Goal: Task Accomplishment & Management: Manage account settings

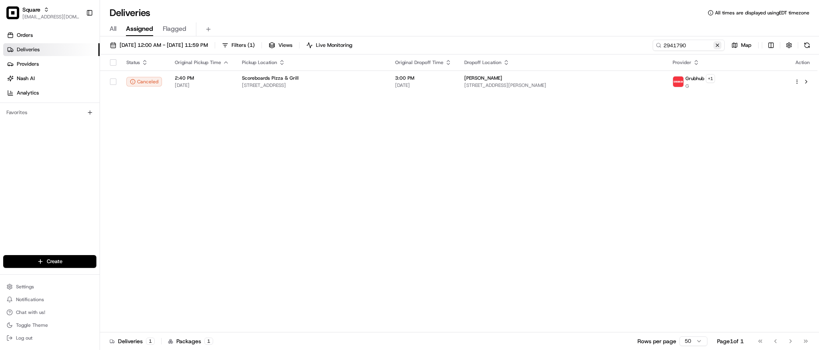
click at [717, 48] on button at bounding box center [718, 45] width 8 height 8
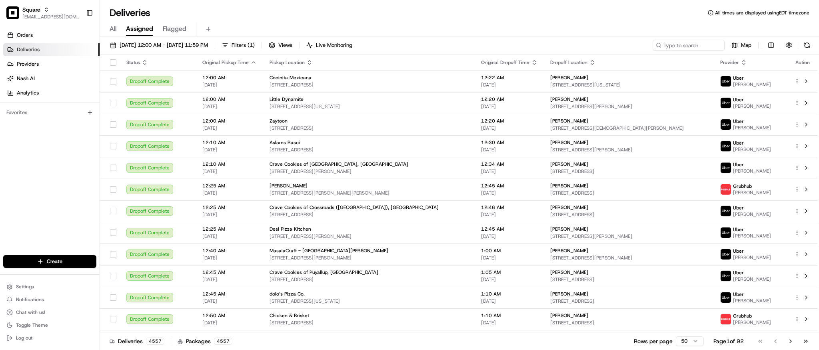
click at [54, 48] on link "Deliveries" at bounding box center [51, 49] width 96 height 13
click at [682, 44] on input at bounding box center [677, 45] width 96 height 11
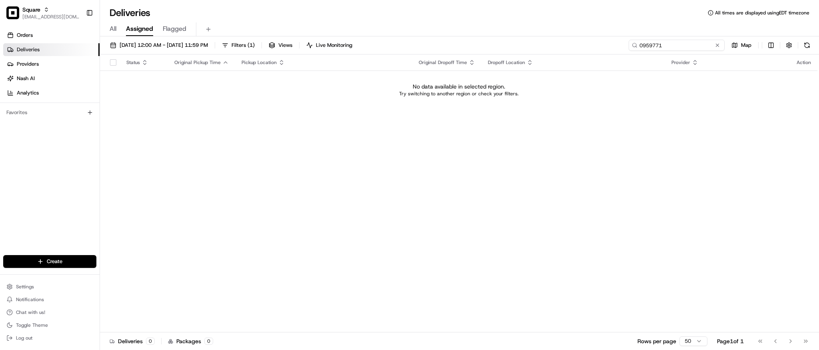
click at [645, 44] on input "0959771" at bounding box center [677, 45] width 96 height 11
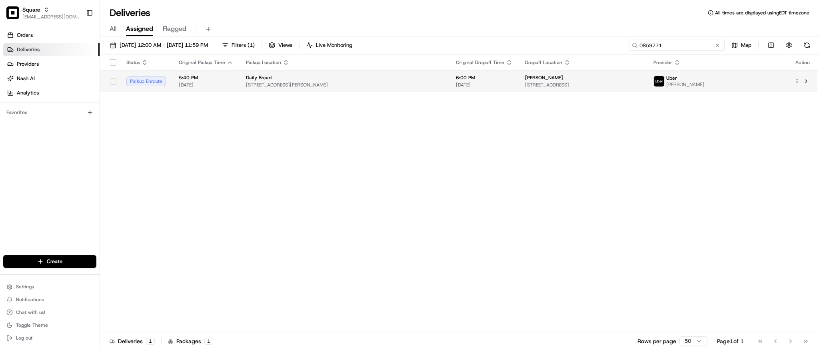
type input "0859771"
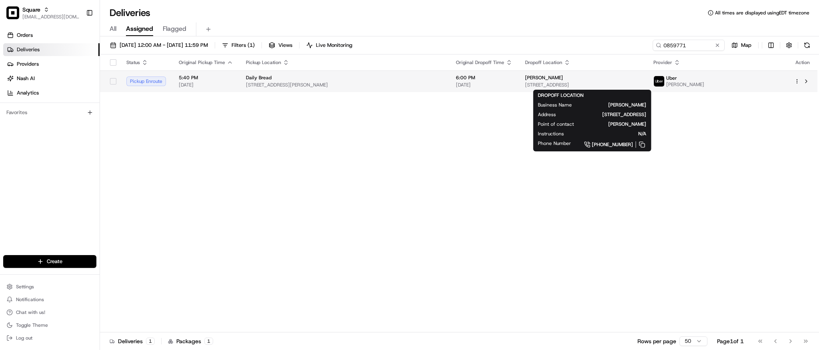
click at [527, 80] on span "[PERSON_NAME]" at bounding box center [544, 77] width 38 height 6
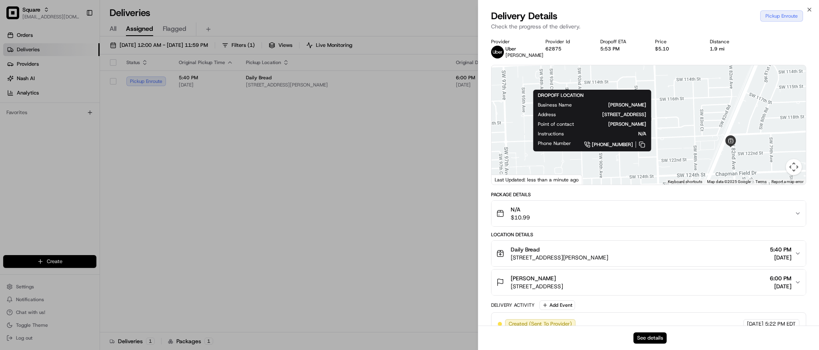
click at [658, 336] on button "See details" at bounding box center [650, 337] width 33 height 11
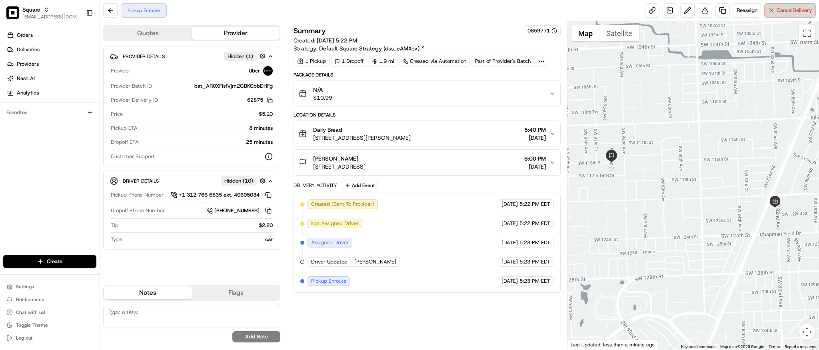
click at [783, 14] on button "Cancel Delivery" at bounding box center [790, 10] width 52 height 14
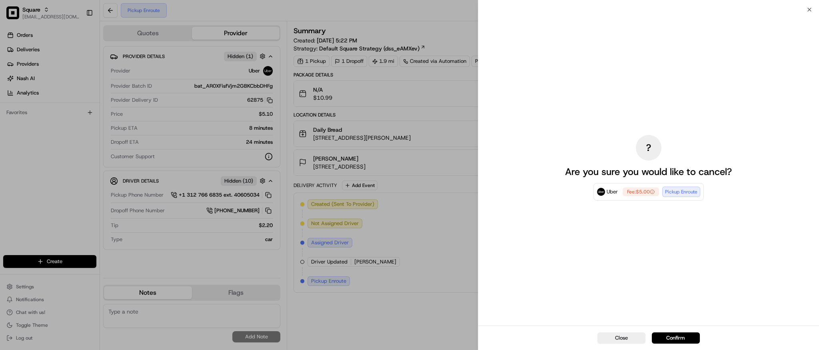
click at [626, 90] on div "? Are you sure you would like to cancel? Uber Fee: $5.00 Pickup Enroute" at bounding box center [648, 167] width 179 height 312
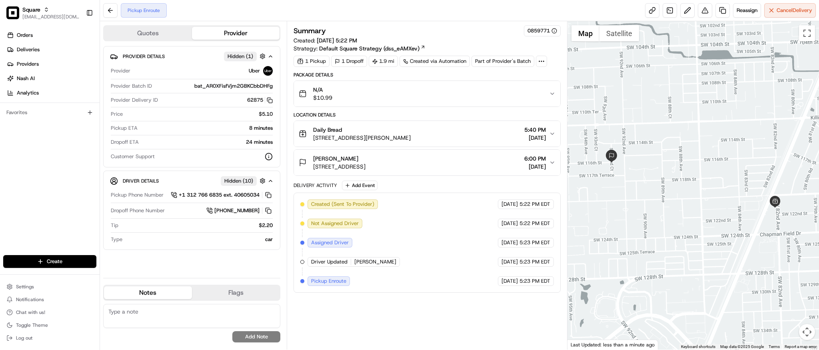
click at [454, 160] on div "[PERSON_NAME] [STREET_ADDRESS] 6:00 PM [DATE]" at bounding box center [424, 162] width 250 height 16
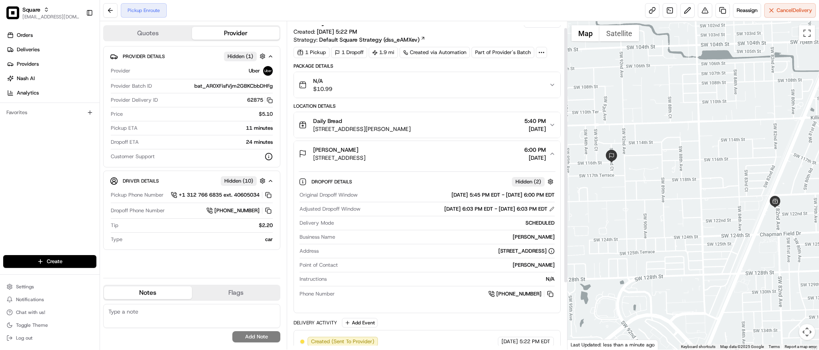
scroll to position [13, 0]
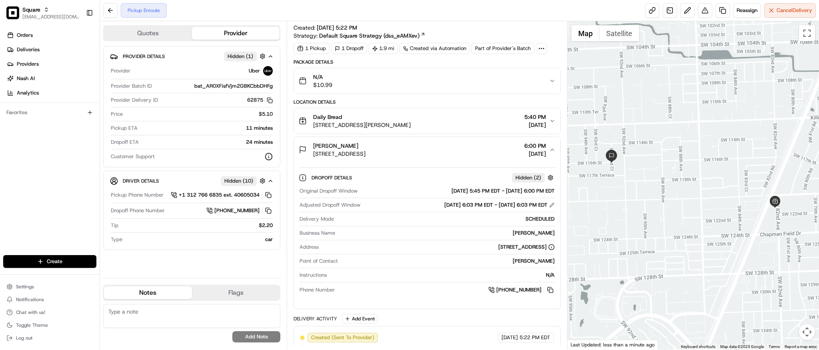
click at [550, 152] on icon "button" at bounding box center [552, 149] width 6 height 6
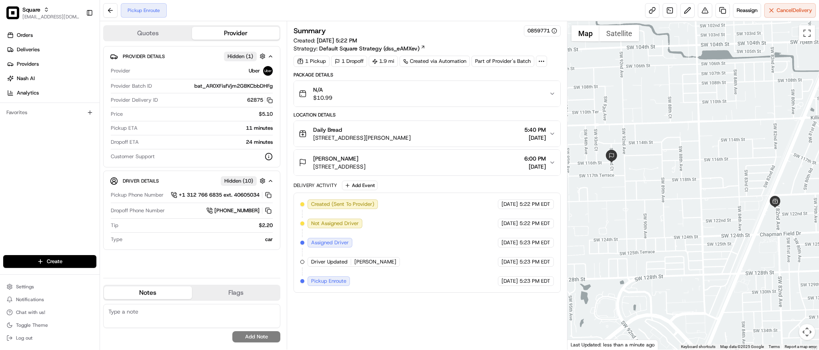
click at [478, 159] on div "[PERSON_NAME] [STREET_ADDRESS] 6:00 PM [DATE]" at bounding box center [424, 162] width 250 height 16
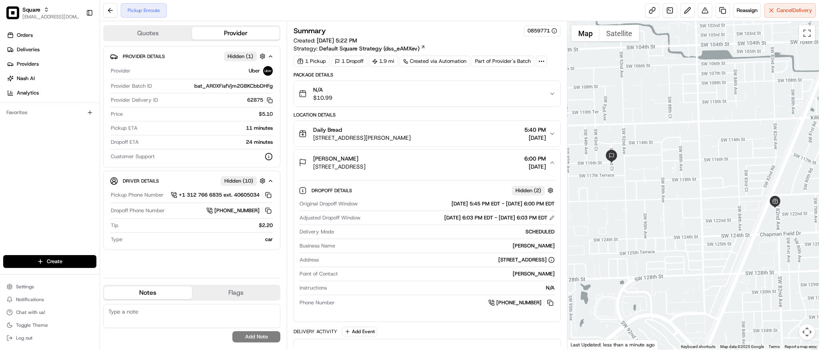
click at [478, 159] on div "[PERSON_NAME] [STREET_ADDRESS] 6:00 PM [DATE]" at bounding box center [424, 162] width 250 height 16
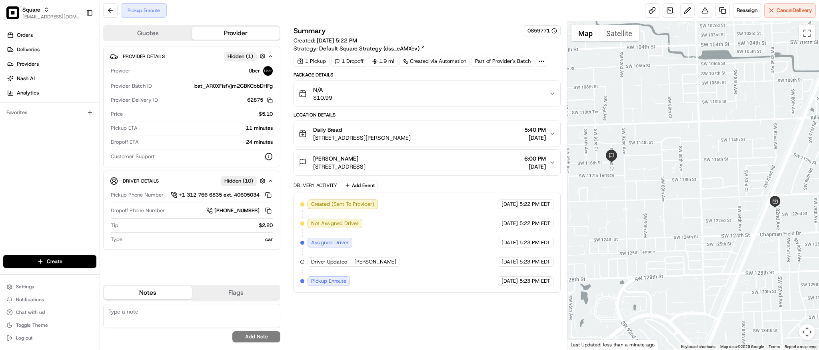
click at [504, 156] on div "[PERSON_NAME] [STREET_ADDRESS] 6:00 PM [DATE]" at bounding box center [424, 162] width 250 height 16
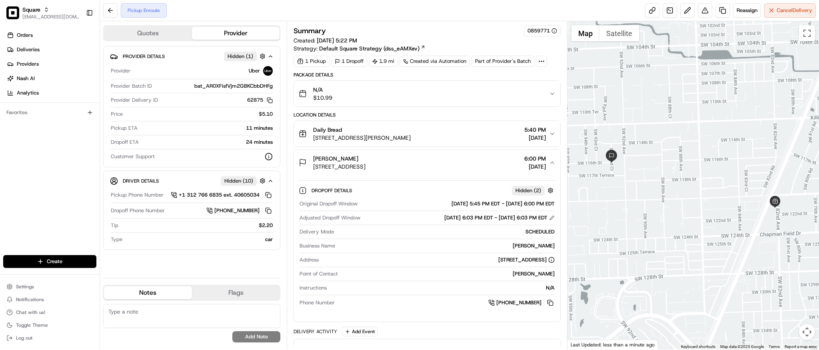
click at [504, 156] on div "[PERSON_NAME] [STREET_ADDRESS] 6:00 PM [DATE]" at bounding box center [424, 162] width 250 height 16
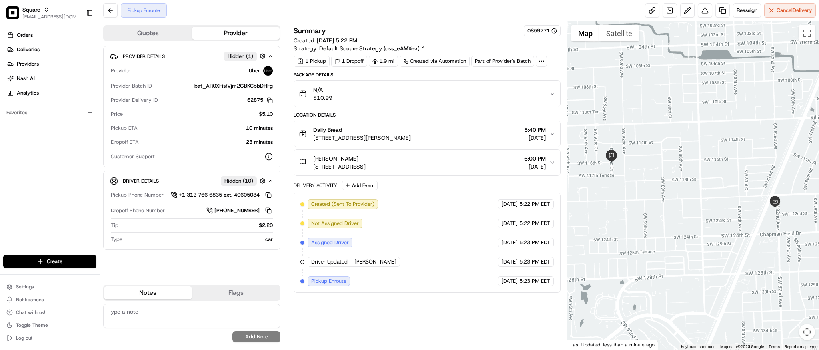
click at [412, 234] on div "Created (Sent To Provider) Uber [DATE] 5:22 PM EDT Not Assigned Driver Uber [DA…" at bounding box center [426, 242] width 253 height 86
click at [551, 162] on icon "button" at bounding box center [552, 163] width 3 height 2
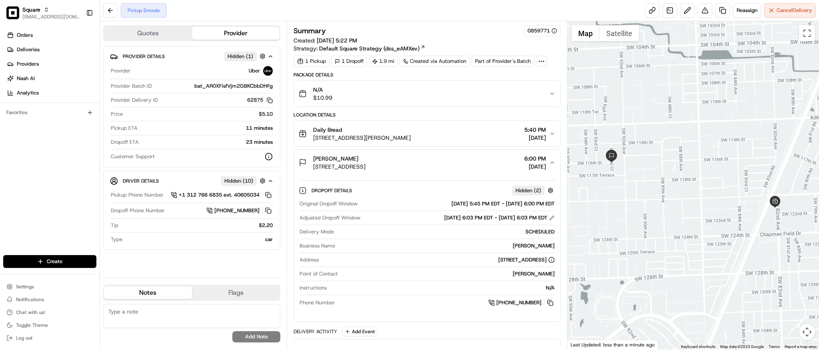
click at [551, 162] on icon "button" at bounding box center [552, 162] width 6 height 6
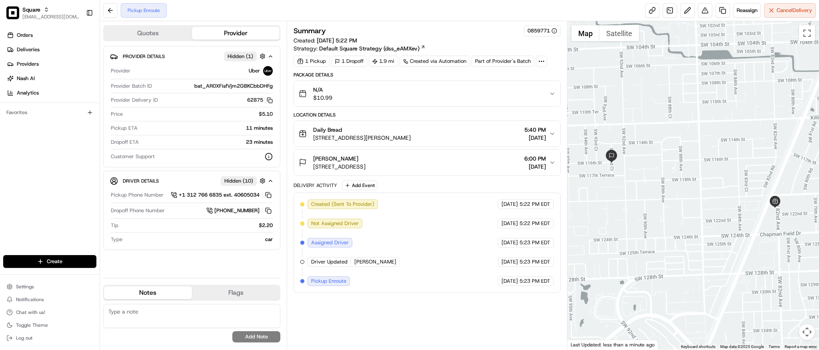
click at [453, 34] on div "Summary 0859771" at bounding box center [427, 30] width 267 height 11
click at [690, 127] on div at bounding box center [694, 185] width 252 height 328
